Goal: Task Accomplishment & Management: Manage account settings

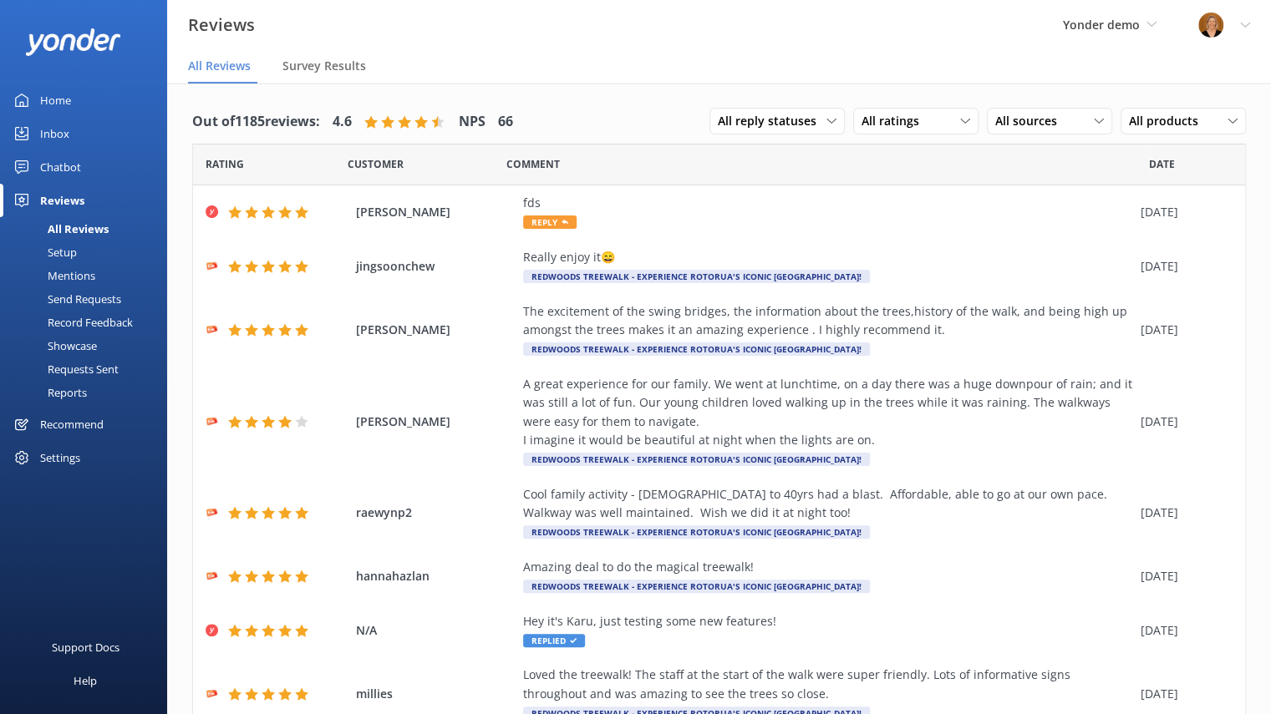
click at [85, 275] on div "Mentions" at bounding box center [52, 275] width 85 height 23
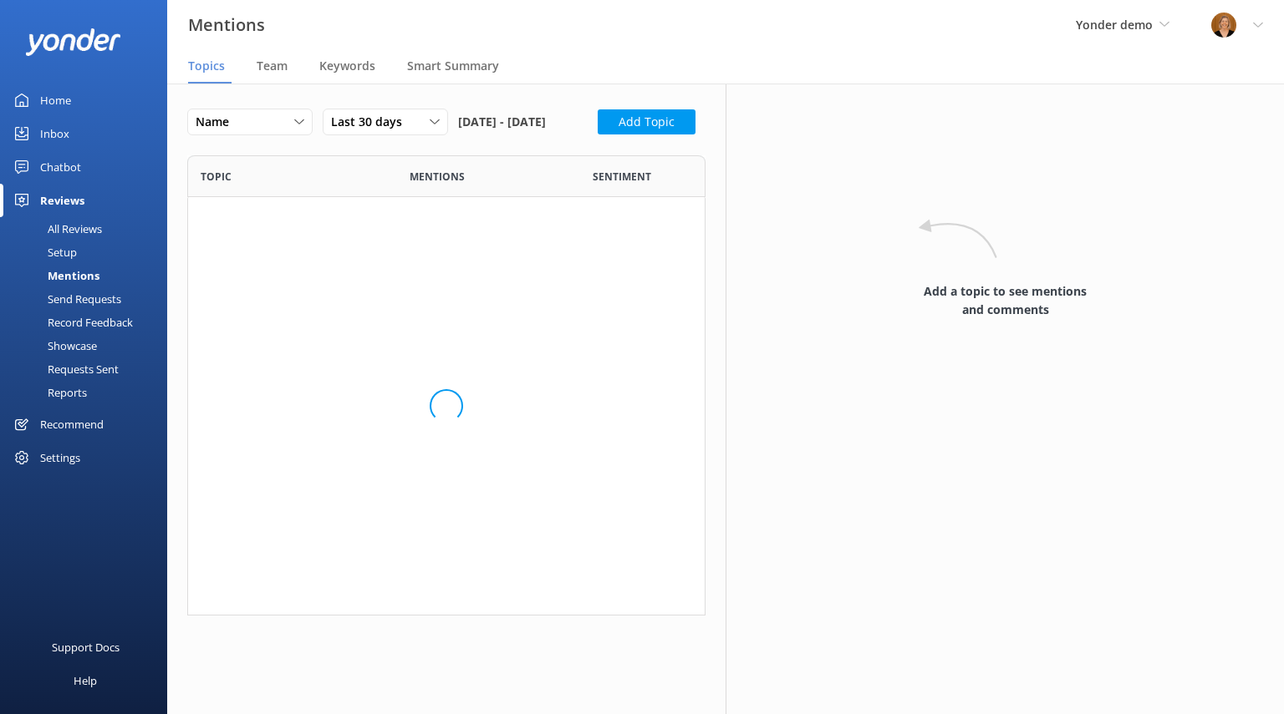
scroll to position [831, 492]
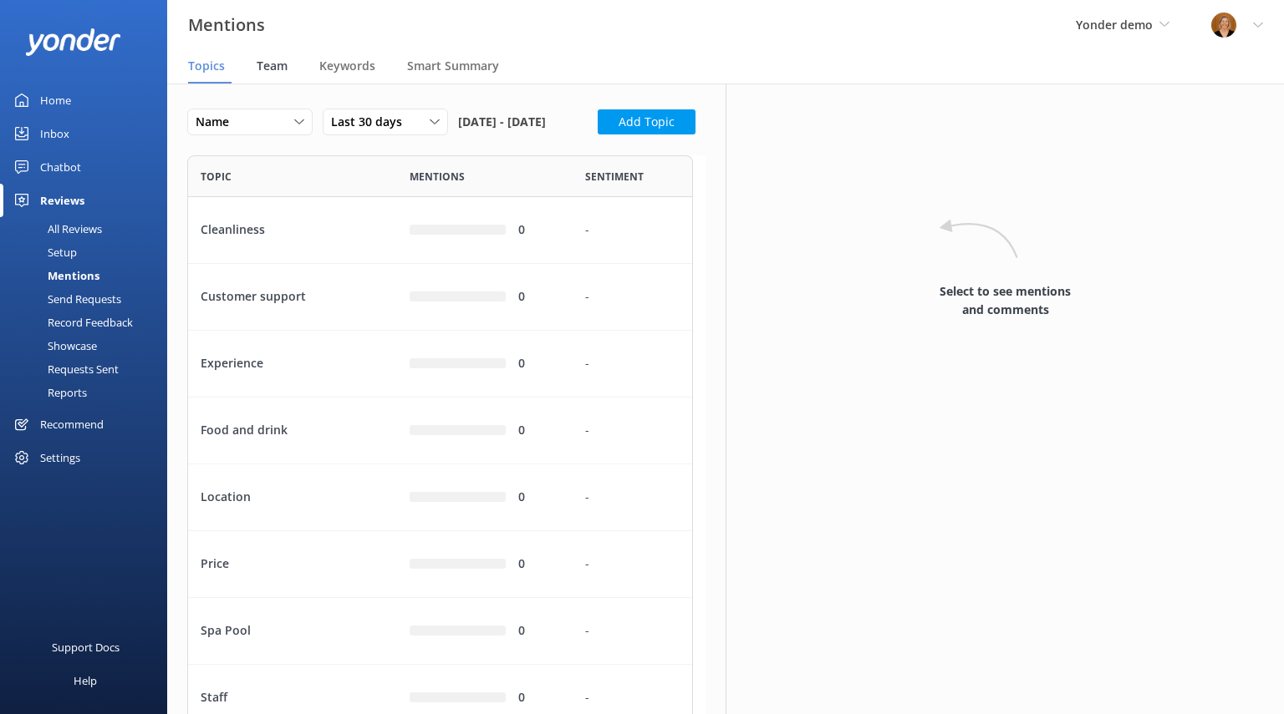
click at [278, 64] on span "Team" at bounding box center [272, 66] width 31 height 17
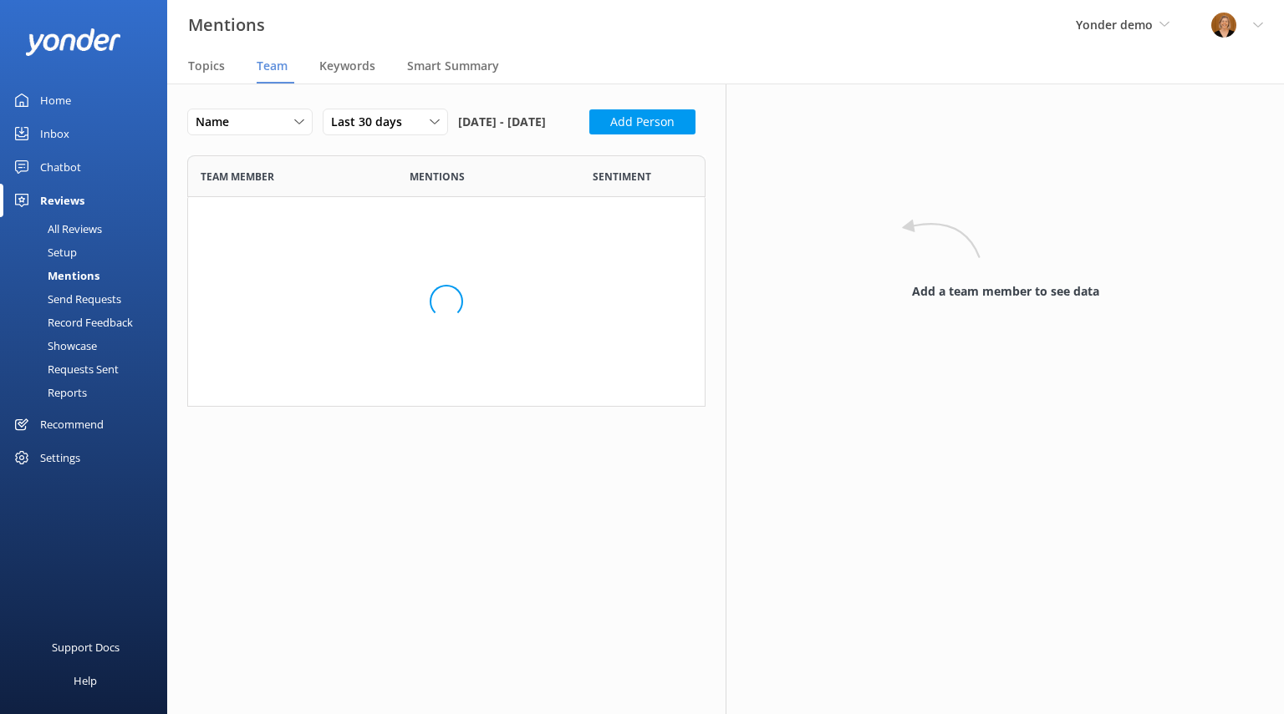
scroll to position [898, 492]
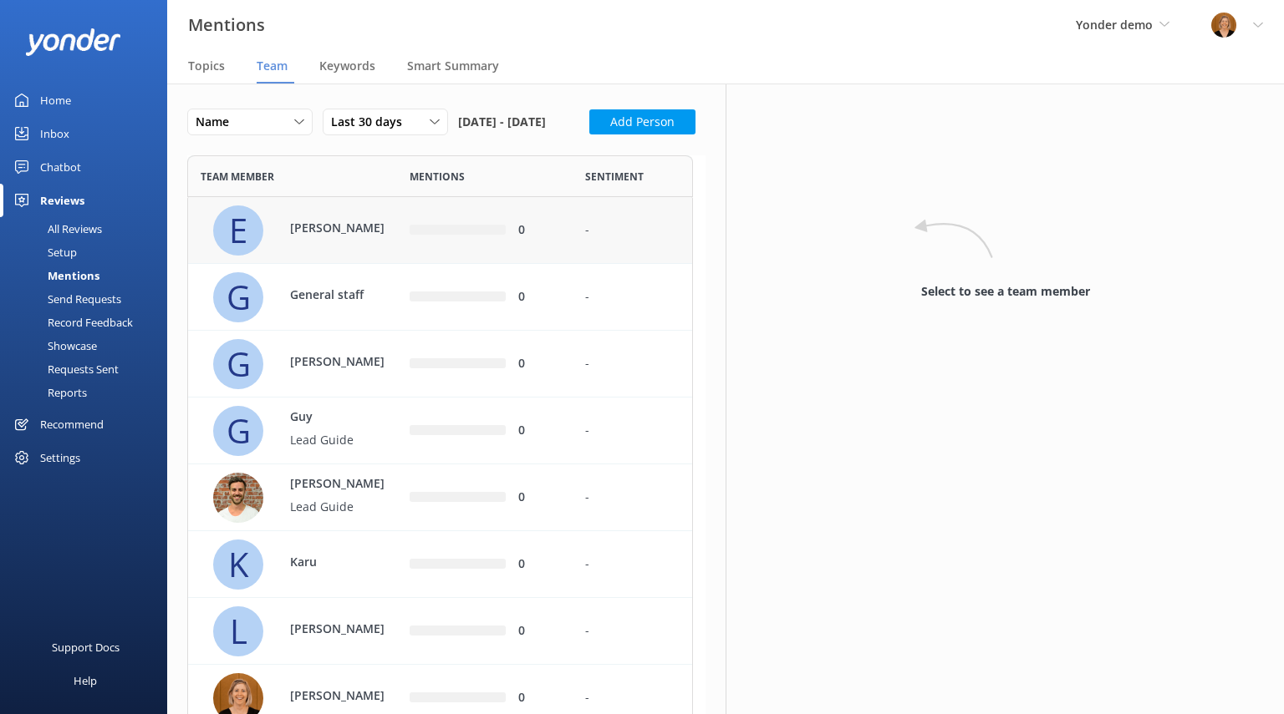
click at [318, 237] on p "[PERSON_NAME]" at bounding box center [344, 228] width 109 height 18
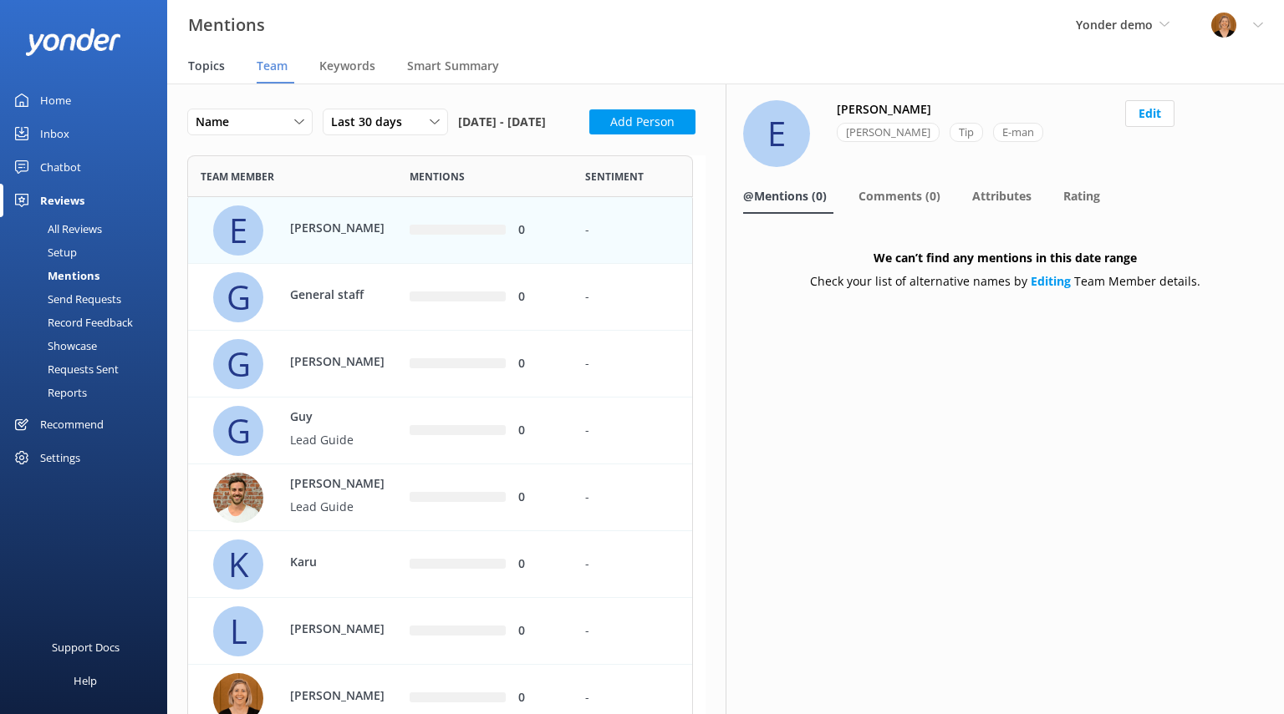
click at [200, 68] on span "Topics" at bounding box center [206, 66] width 37 height 17
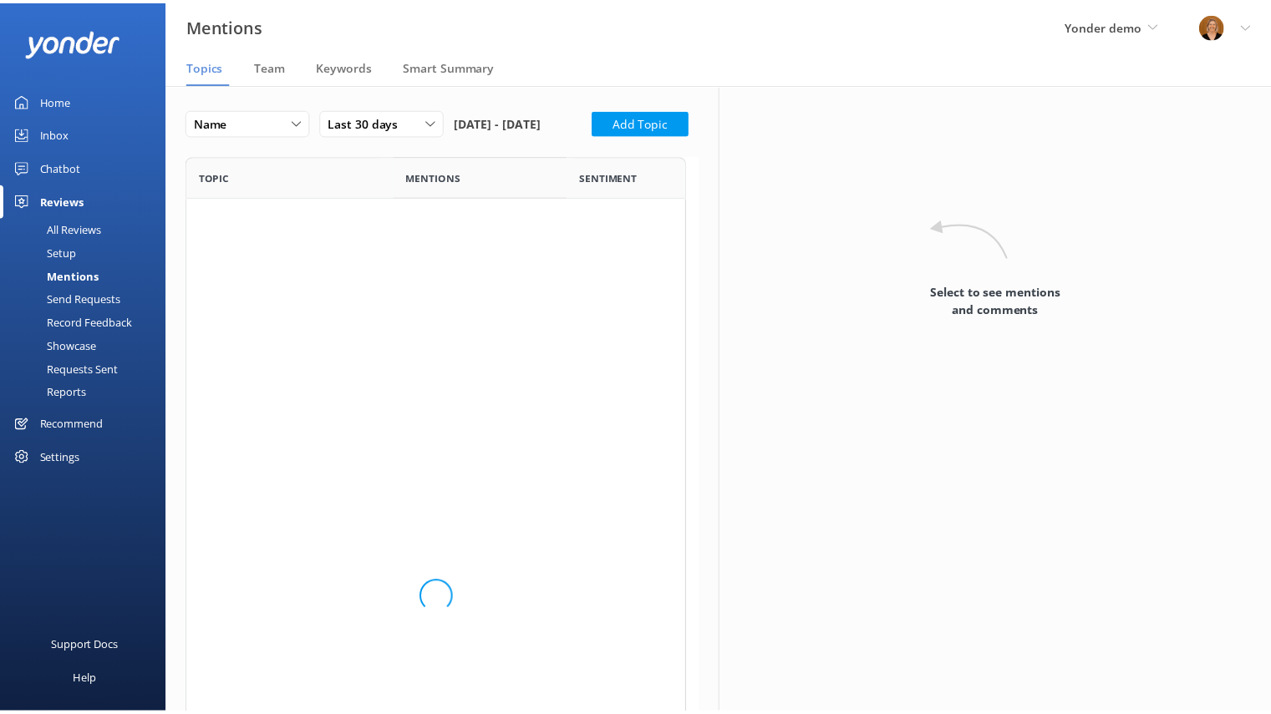
scroll to position [831, 492]
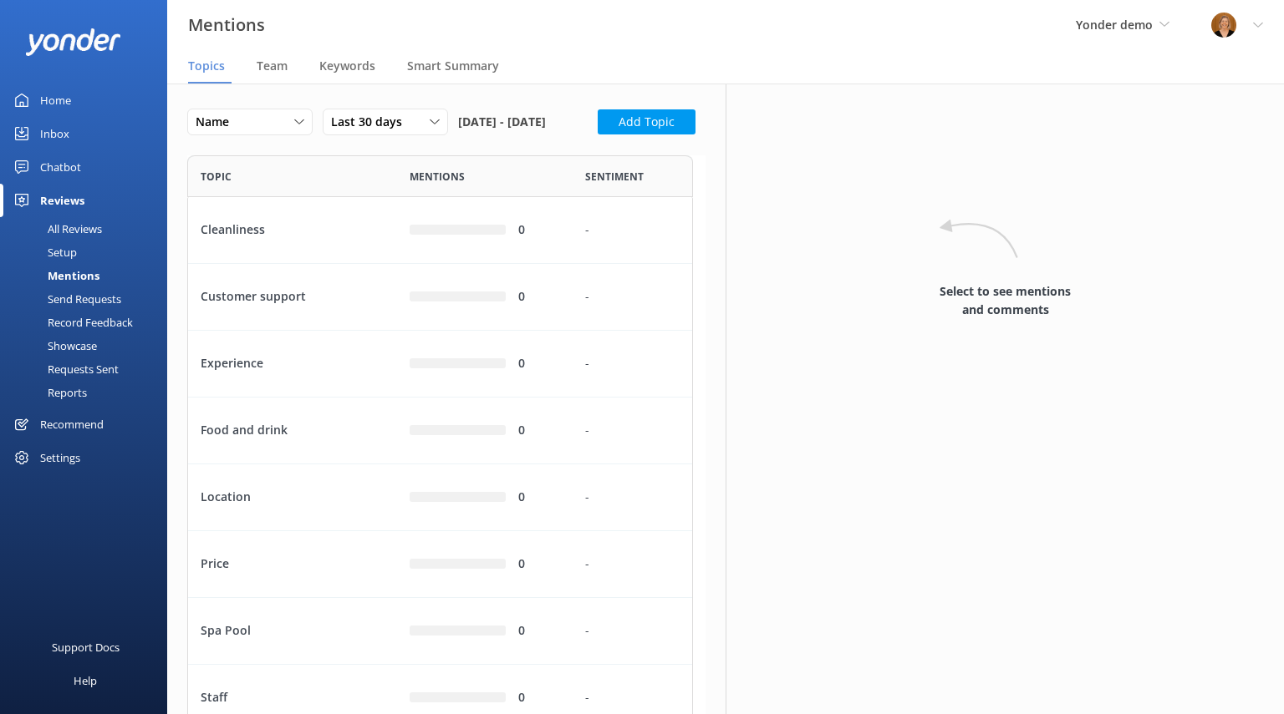
click at [84, 221] on div "All Reviews" at bounding box center [56, 228] width 92 height 23
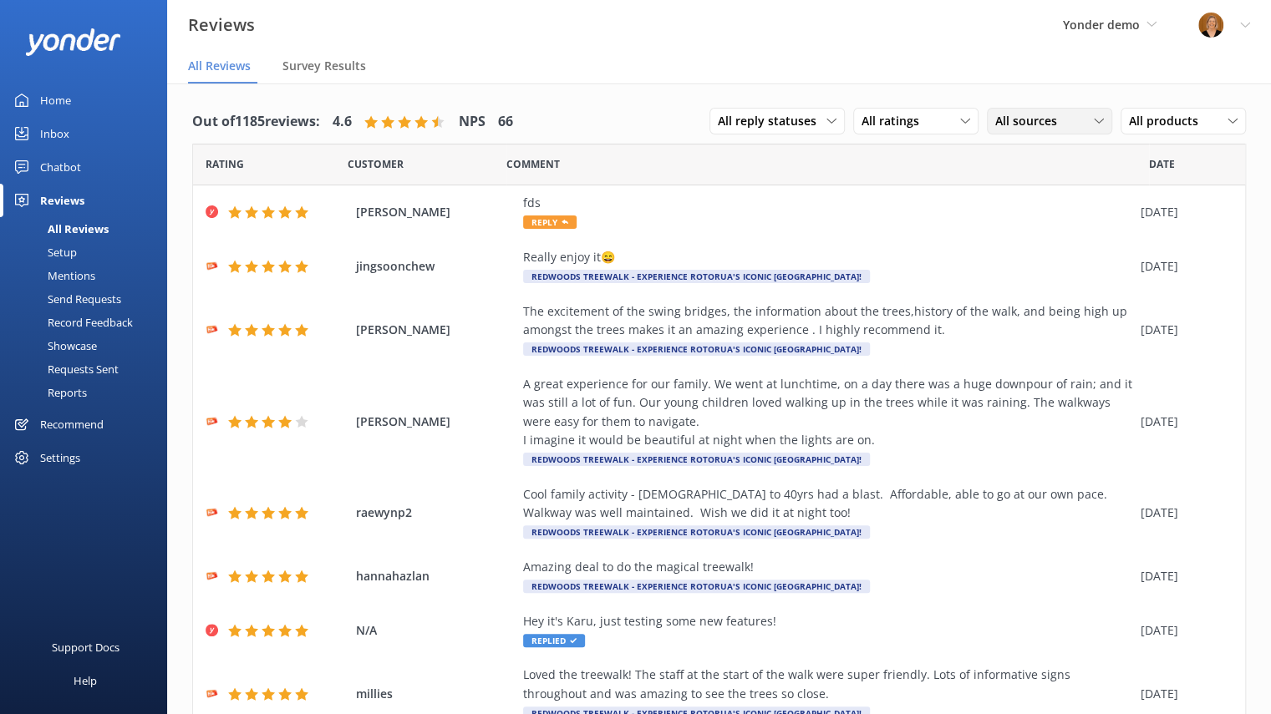
click at [1051, 120] on span "All sources" at bounding box center [1031, 121] width 72 height 18
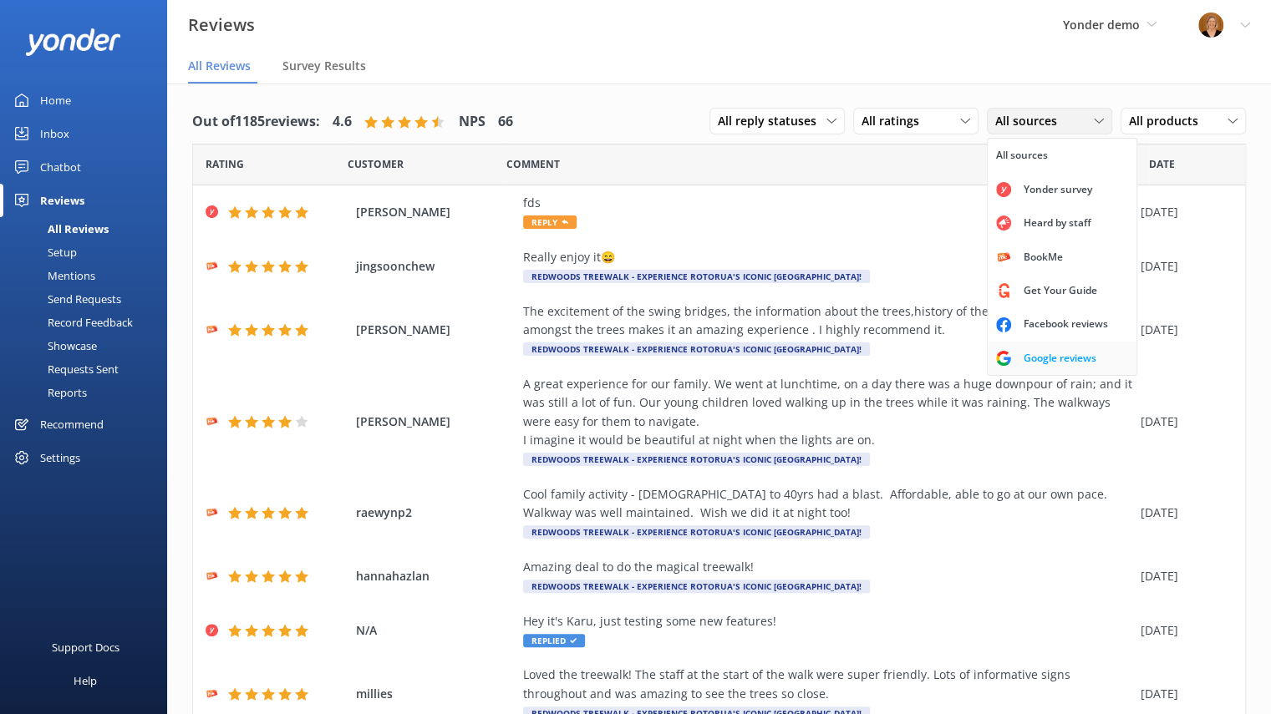
click at [1033, 365] on div "Google reviews" at bounding box center [1060, 358] width 98 height 17
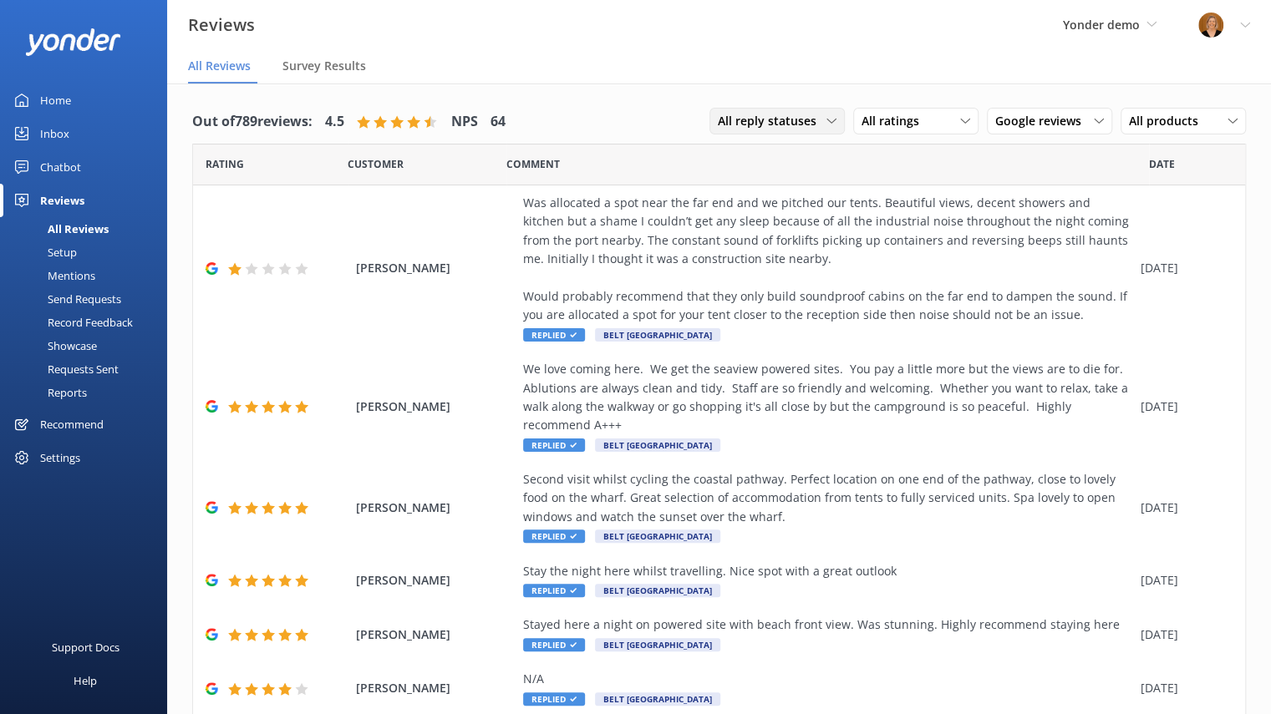
click at [809, 124] on span "All reply statuses" at bounding box center [772, 121] width 109 height 18
click at [749, 189] on div "Needs a reply" at bounding box center [751, 189] width 64 height 17
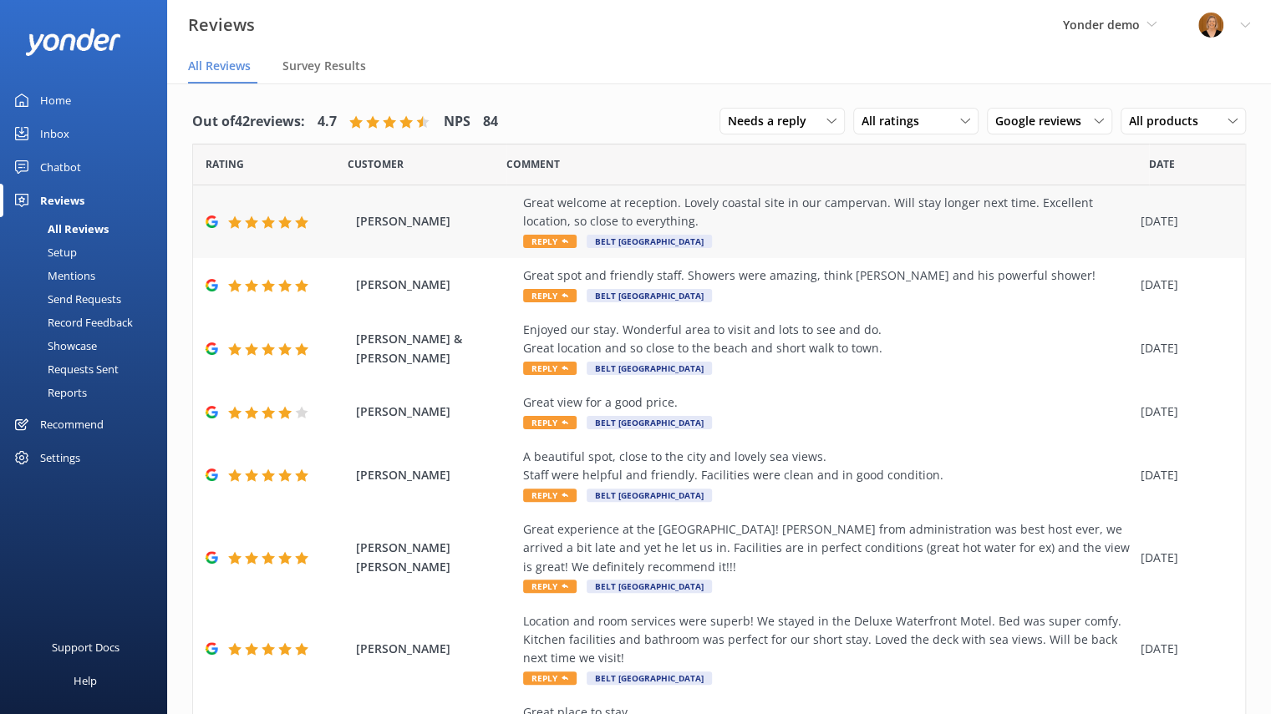
click at [550, 244] on span "Reply" at bounding box center [549, 241] width 53 height 13
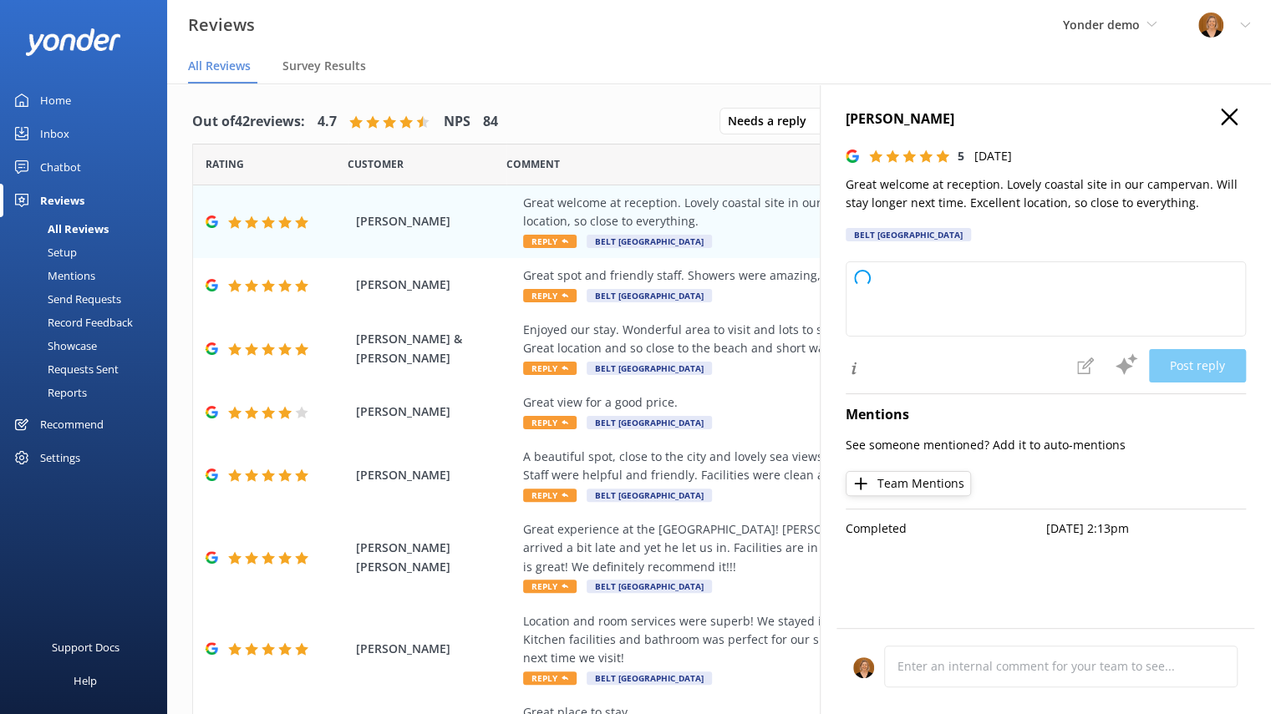
type textarea "Thank you so much for your wonderful review! We're delighted you enjoyed your s…"
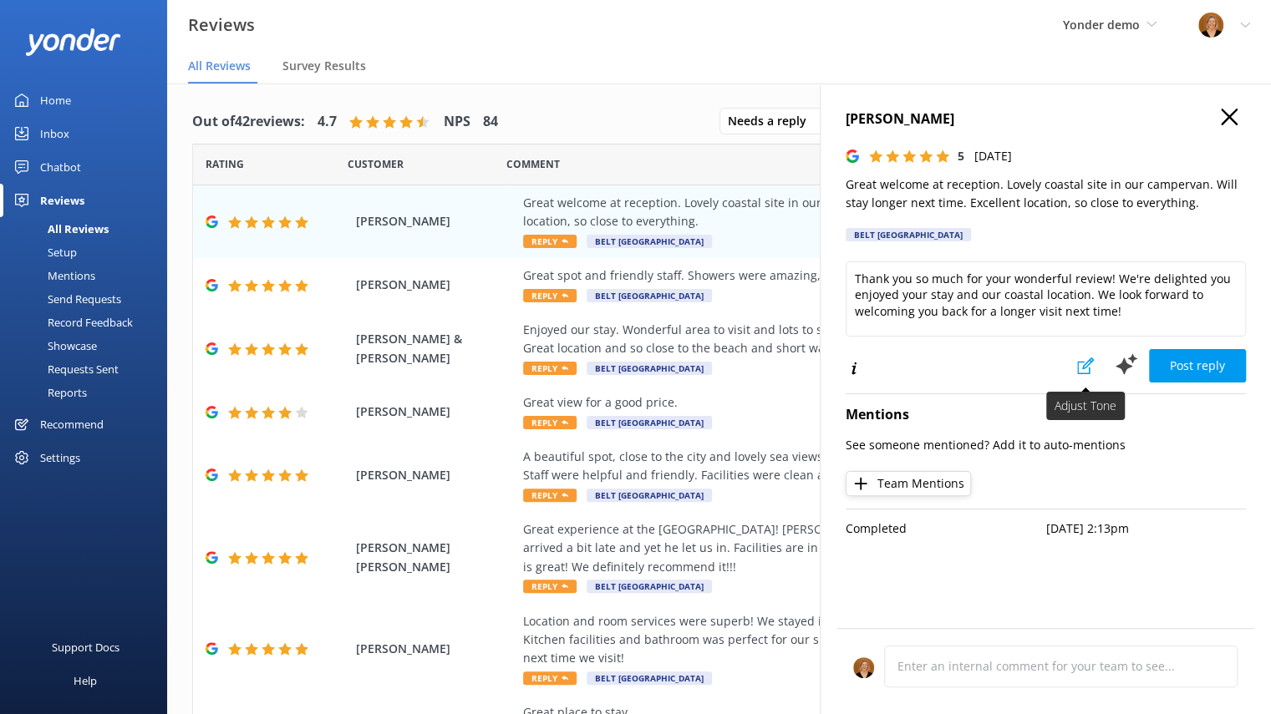
click at [1089, 369] on icon at bounding box center [1085, 366] width 17 height 17
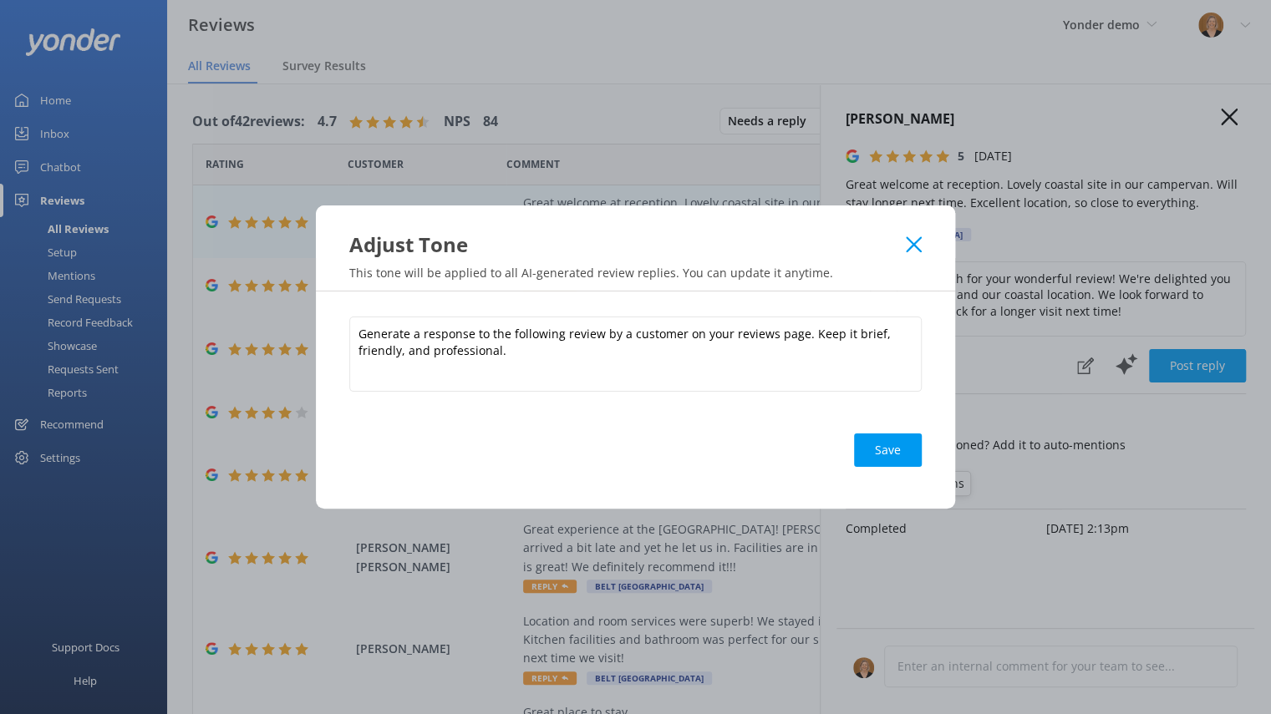
click at [913, 243] on icon at bounding box center [914, 244] width 16 height 17
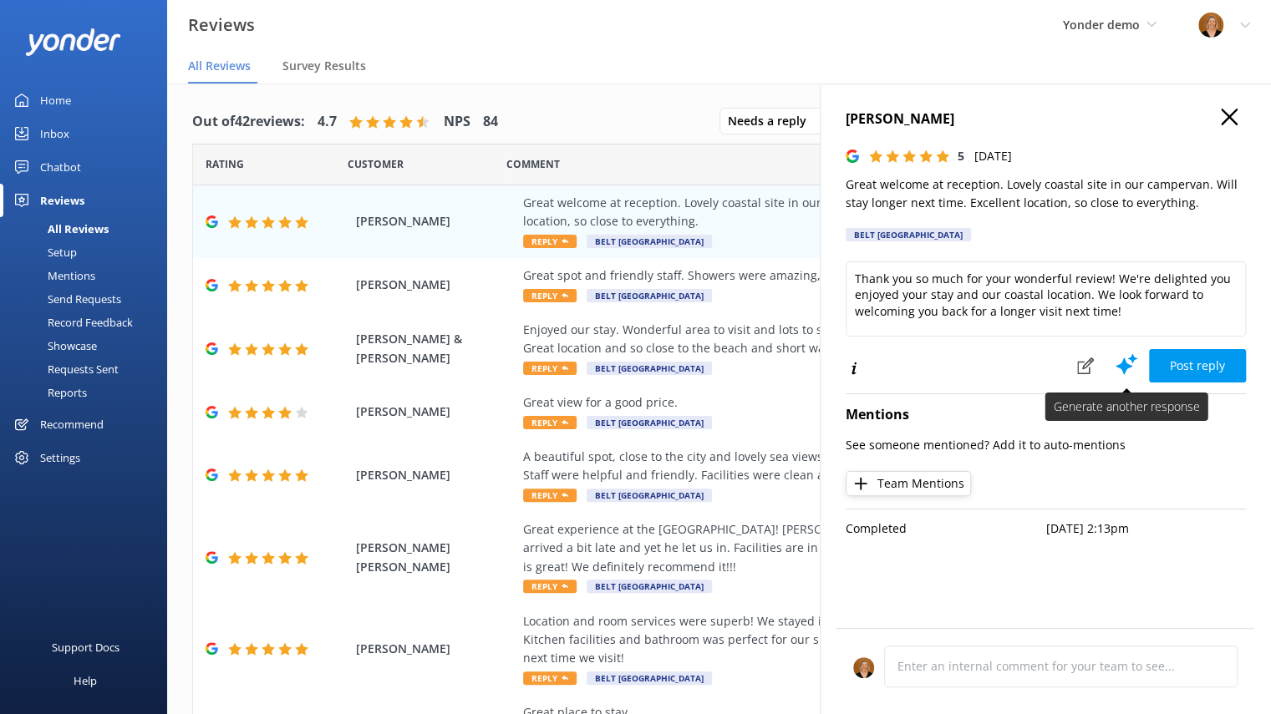
click at [1121, 363] on use at bounding box center [1127, 364] width 22 height 21
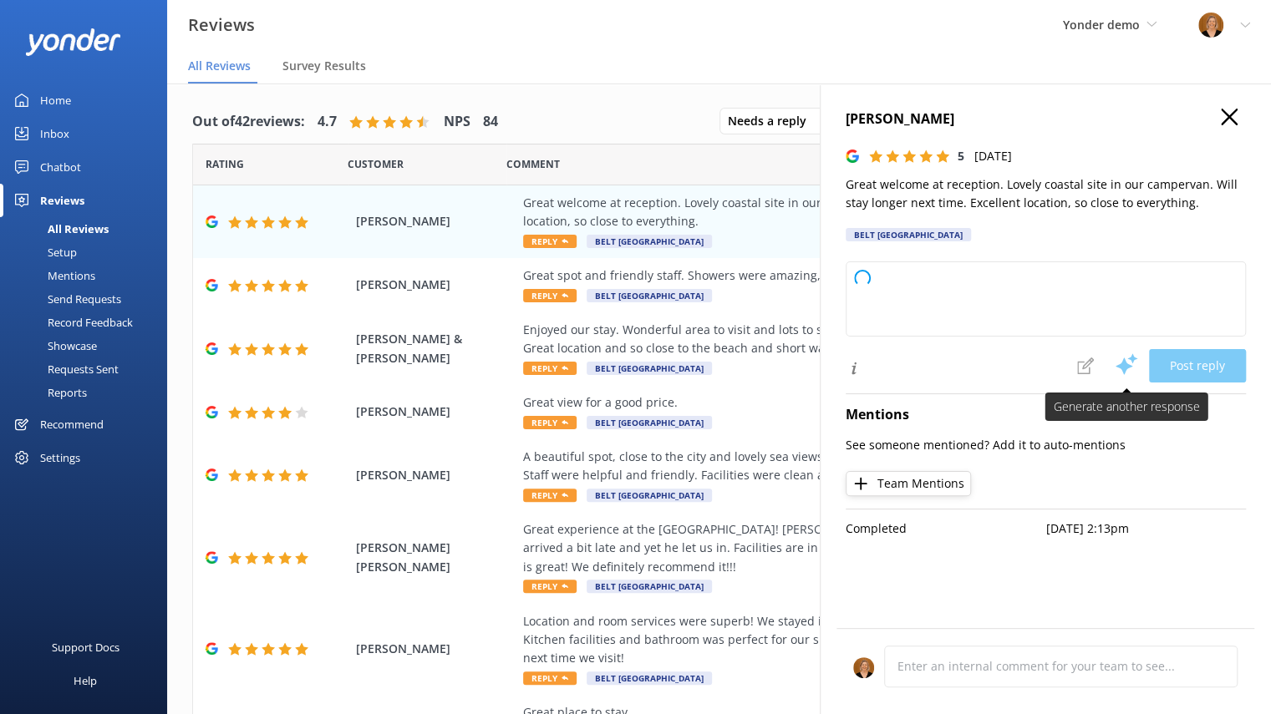
type textarea "Thank you so much for your wonderful review! We're delighted you enjoyed your s…"
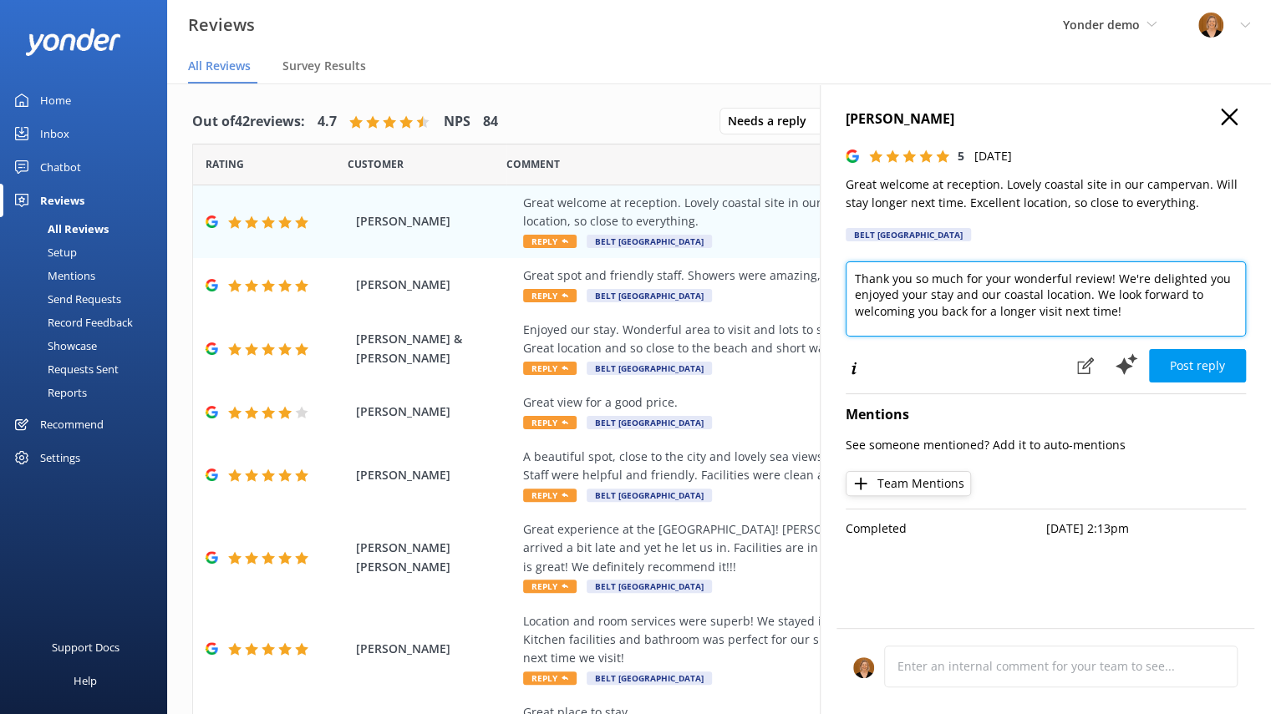
click at [1132, 322] on textarea "Thank you so much for your wonderful review! We're delighted you enjoyed your s…" at bounding box center [1046, 299] width 400 height 75
click at [1233, 116] on icon "button" at bounding box center [1229, 117] width 17 height 17
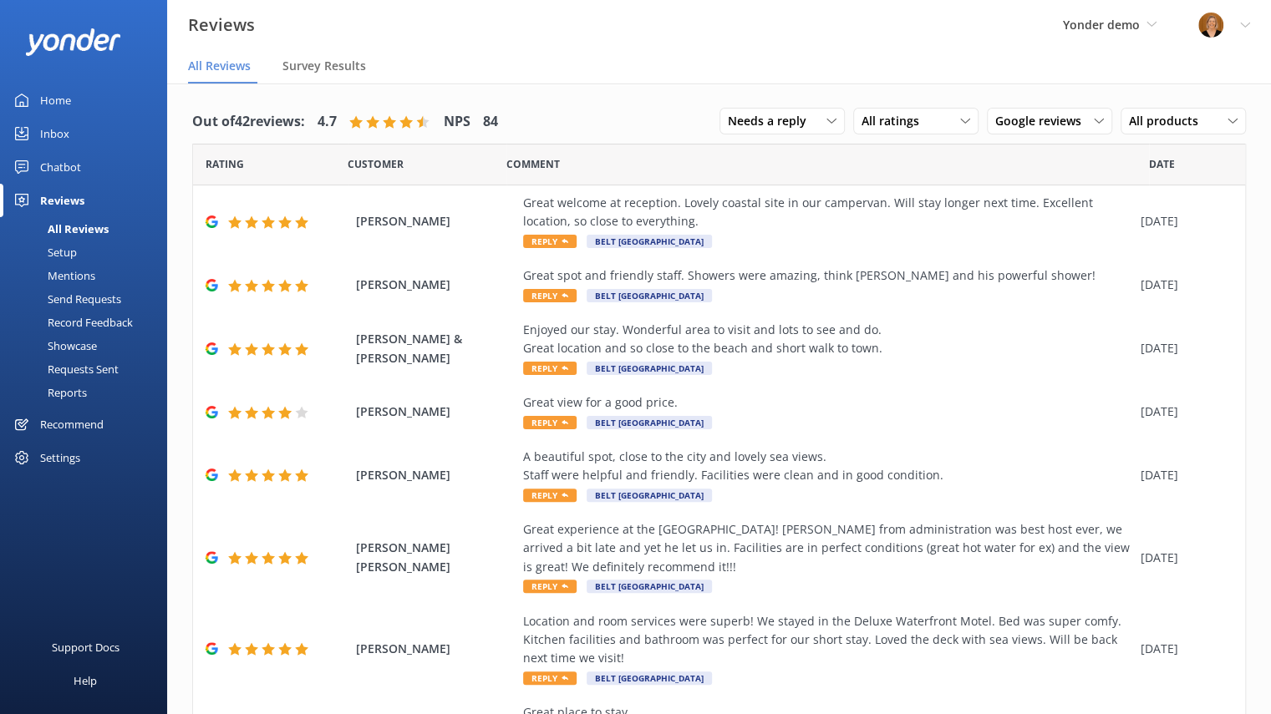
click at [84, 430] on div "Recommend" at bounding box center [72, 424] width 64 height 33
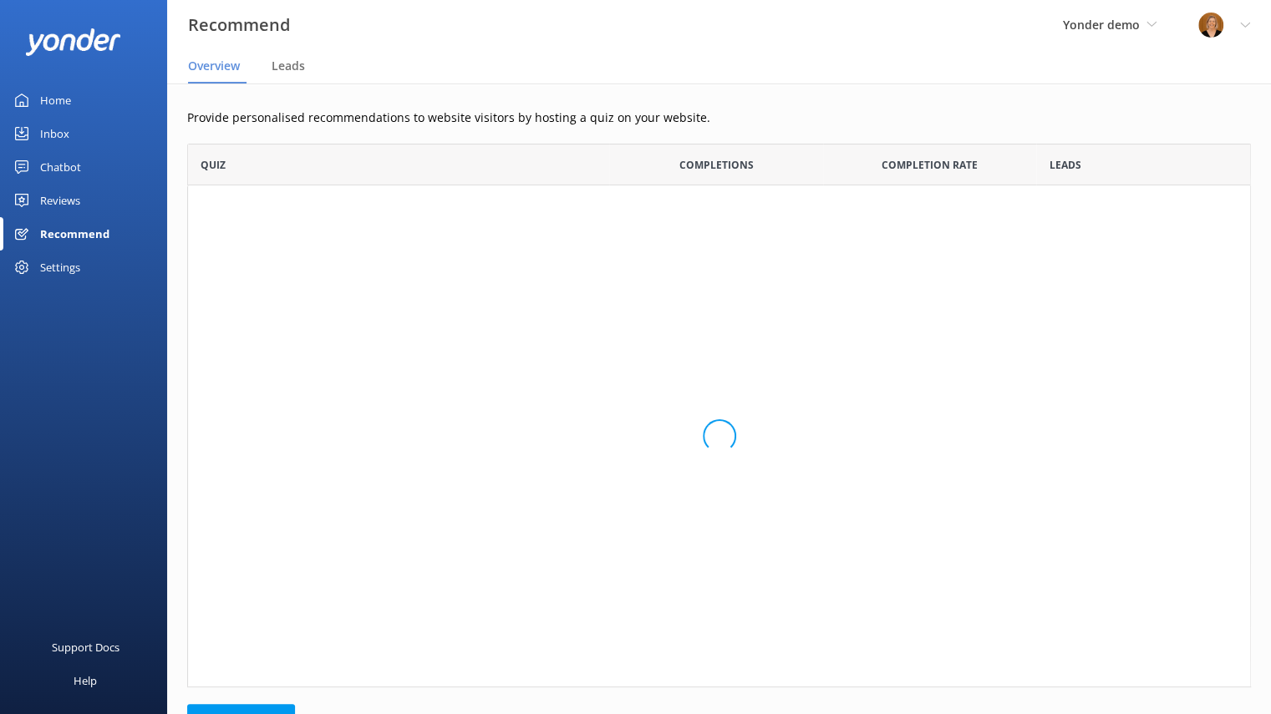
scroll to position [238, 1050]
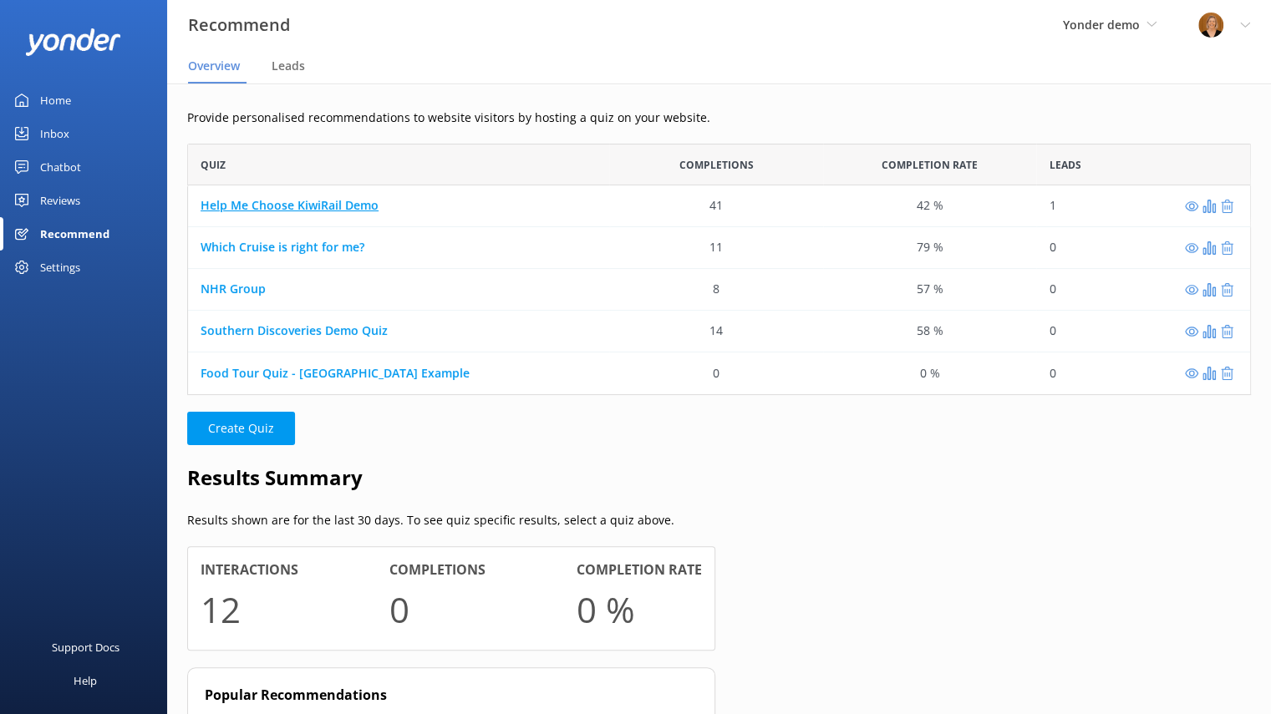
click at [320, 204] on link "Help Me Choose KiwiRail Demo" at bounding box center [290, 206] width 178 height 16
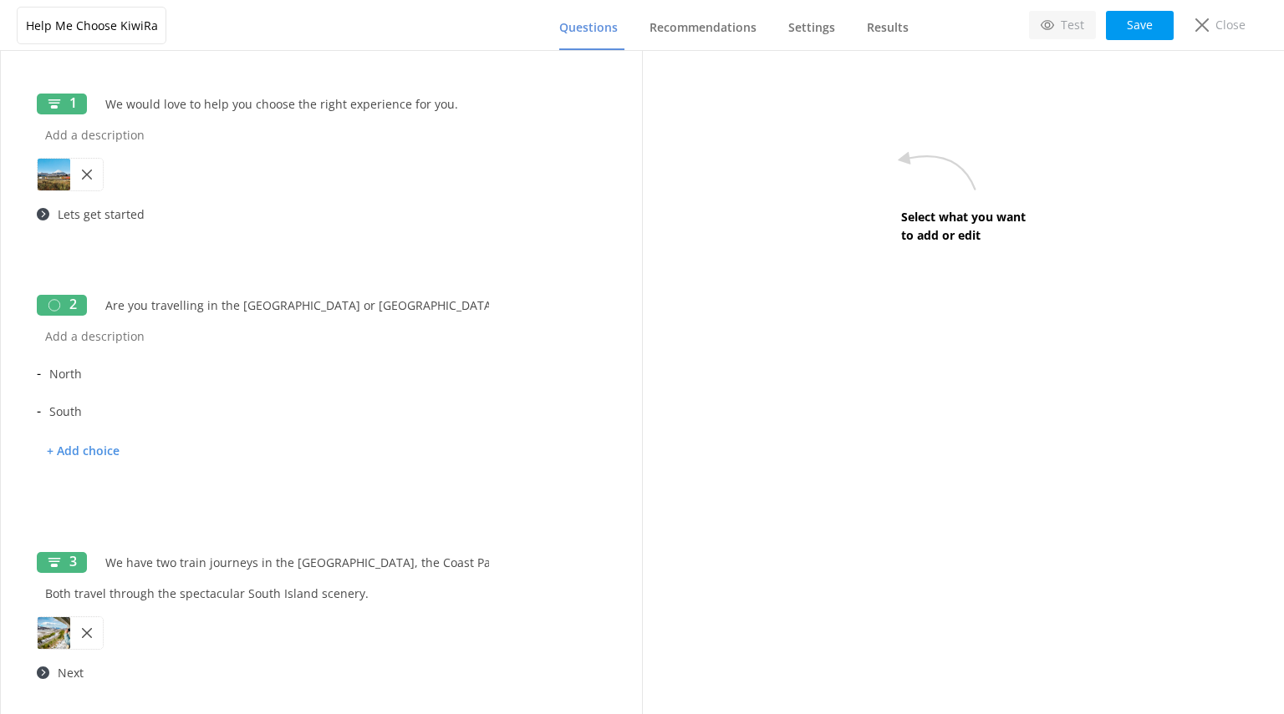
click at [1073, 17] on p "Test" at bounding box center [1071, 25] width 23 height 18
click at [1207, 31] on icon at bounding box center [1201, 24] width 13 height 13
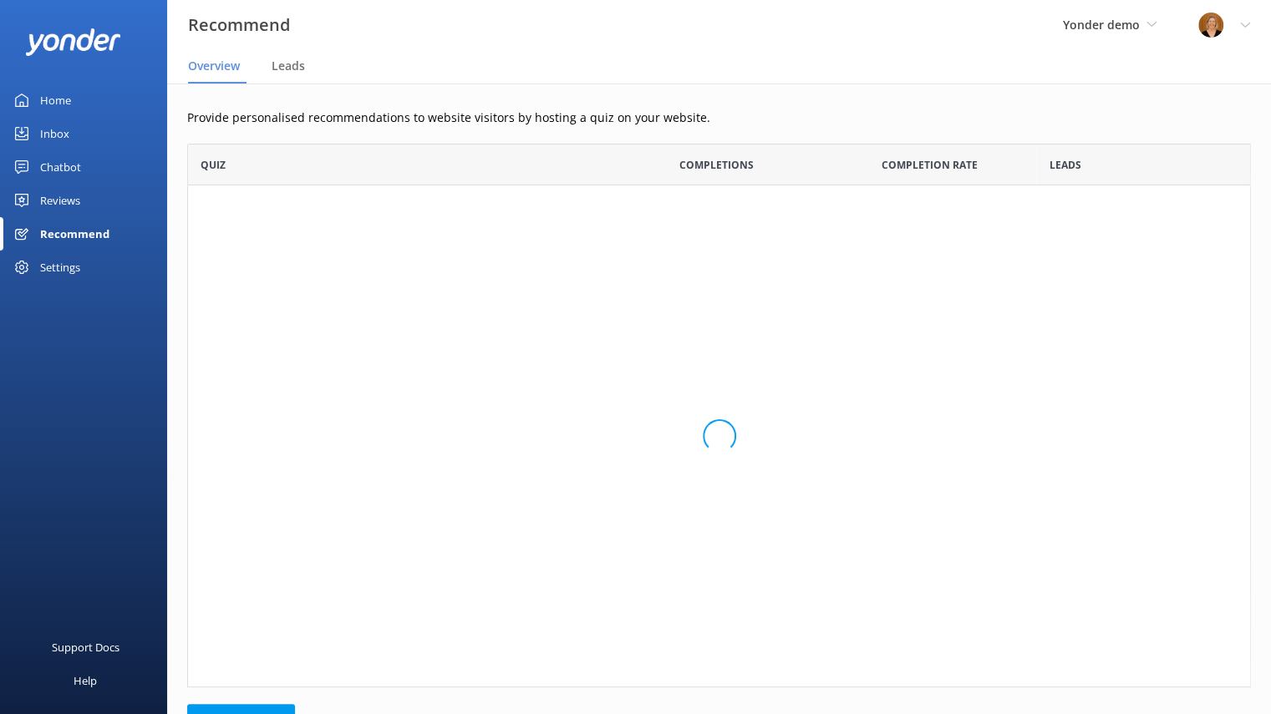
scroll to position [238, 1050]
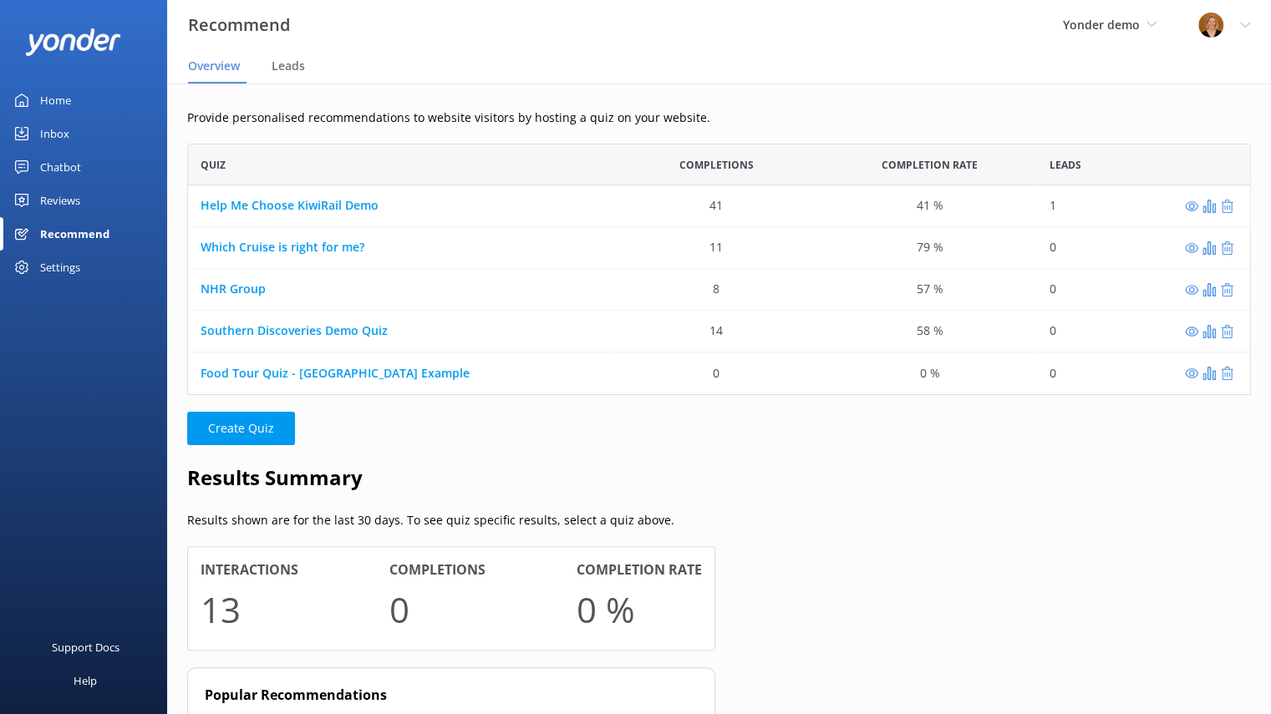
click at [59, 165] on div "Chatbot" at bounding box center [60, 166] width 41 height 33
